Goal: Task Accomplishment & Management: Use online tool/utility

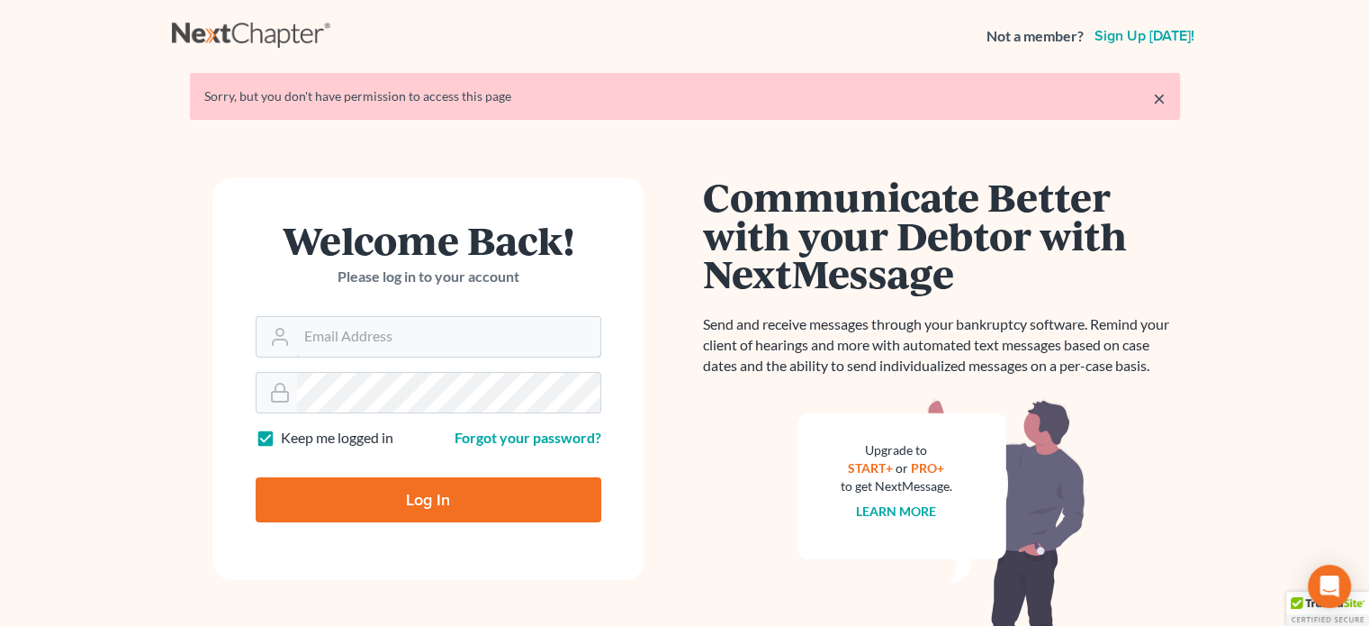
type input "[PERSON_NAME][EMAIL_ADDRESS][DOMAIN_NAME]"
click at [447, 502] on input "Log In" at bounding box center [429, 499] width 346 height 45
type input "Thinking..."
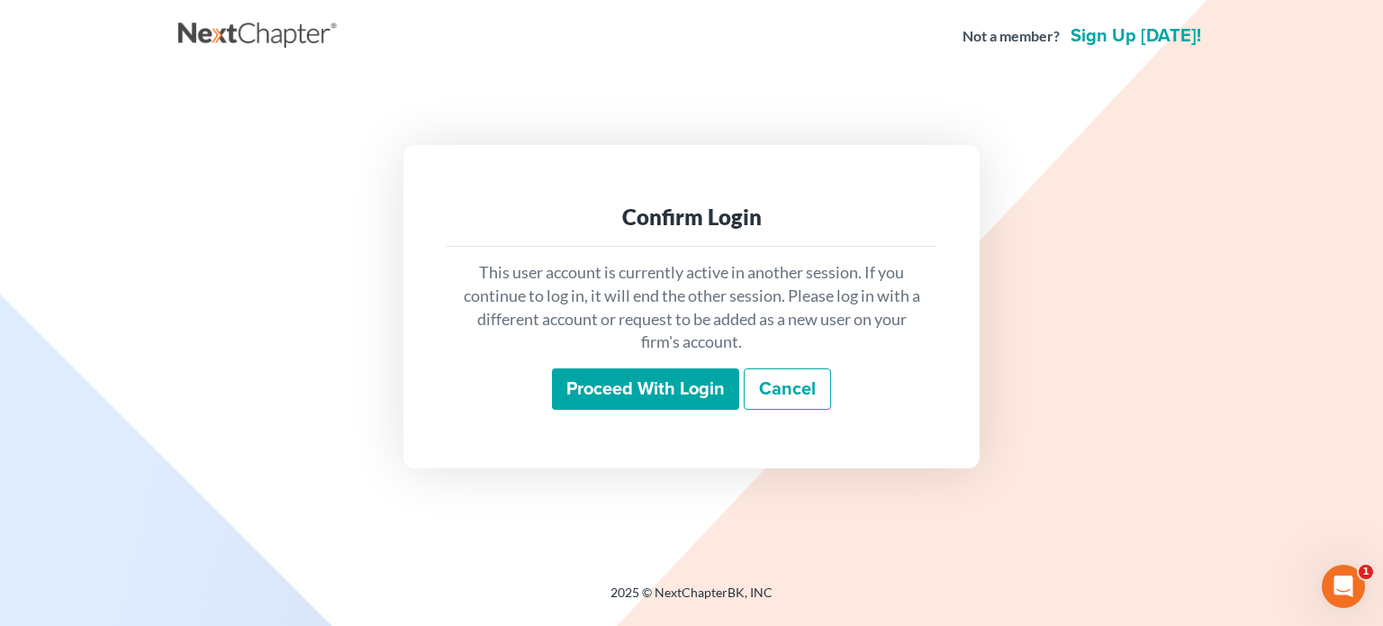
click at [611, 392] on input "Proceed with login" at bounding box center [645, 388] width 187 height 41
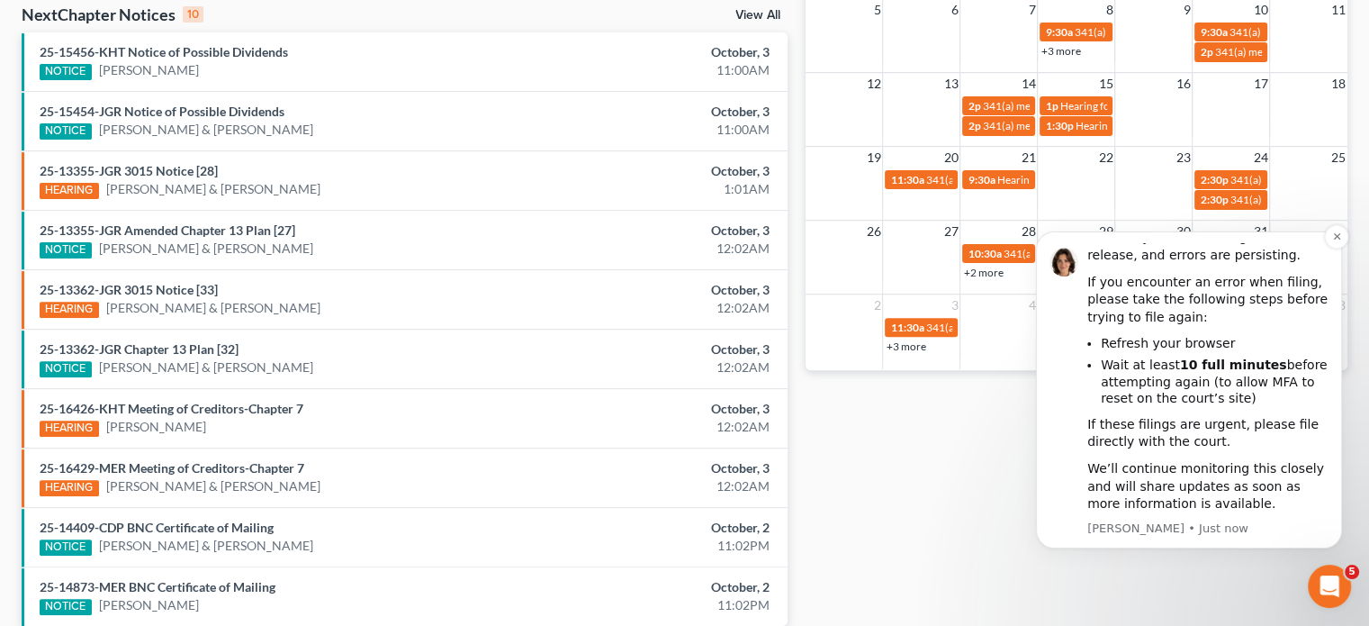
scroll to position [630, 0]
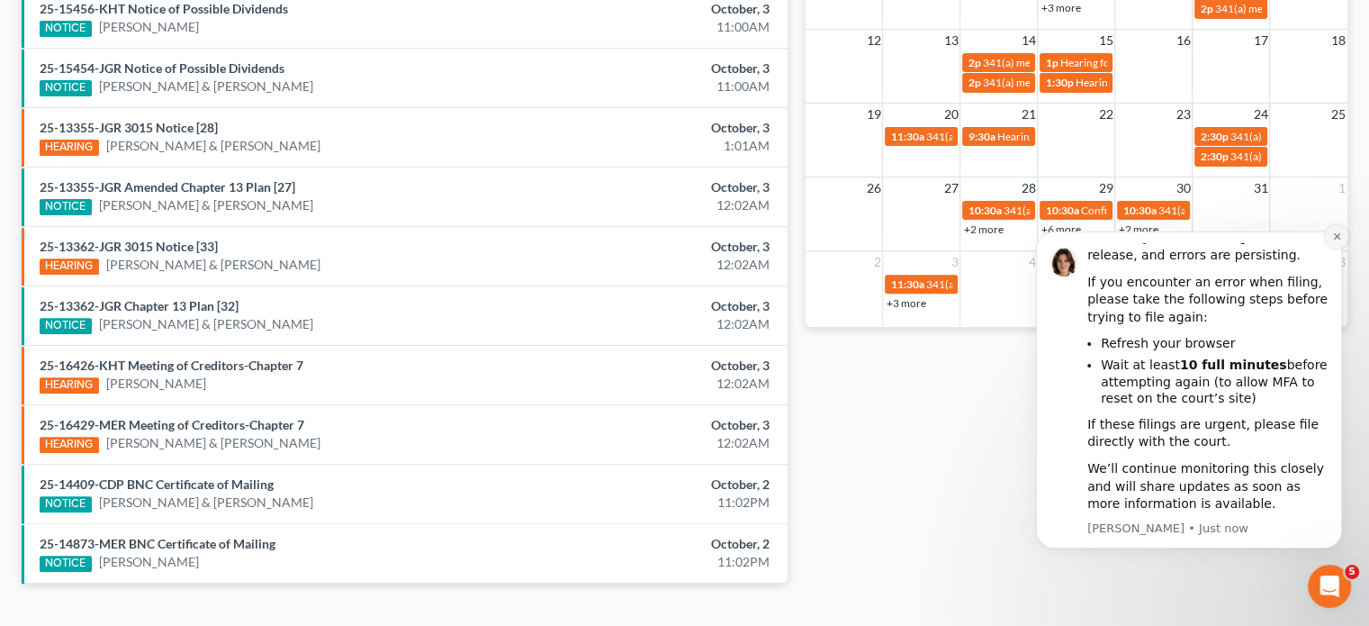
click at [1342, 232] on button "Dismiss notification" at bounding box center [1336, 236] width 23 height 23
